Goal: Information Seeking & Learning: Learn about a topic

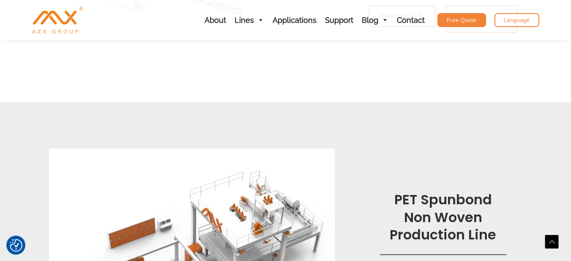
scroll to position [465, 0]
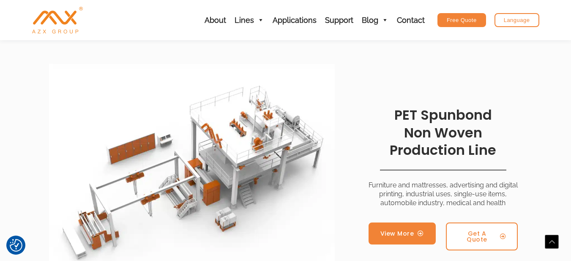
click at [405, 238] on link "View More" at bounding box center [402, 233] width 67 height 22
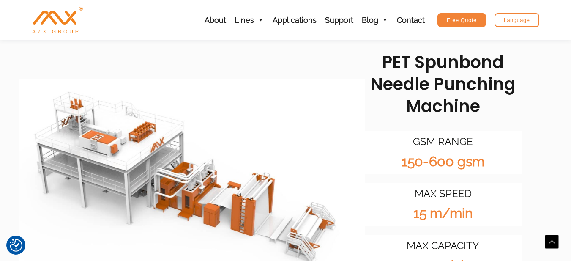
scroll to position [634, 0]
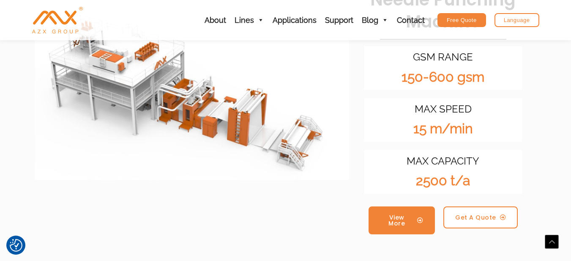
click at [407, 214] on span "View More" at bounding box center [397, 220] width 33 height 12
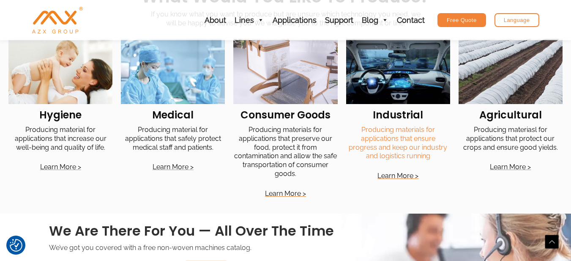
scroll to position [1496, 0]
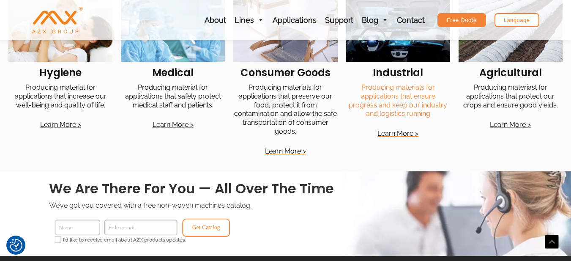
click at [392, 106] on link "Producing materials for applications that ensure progress and keep our industry…" at bounding box center [398, 100] width 99 height 34
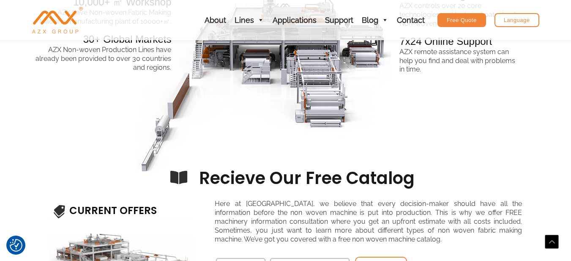
scroll to position [1142, 0]
